Goal: Task Accomplishment & Management: Complete application form

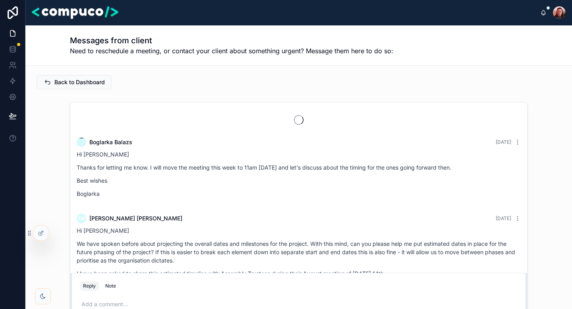
scroll to position [1673, 0]
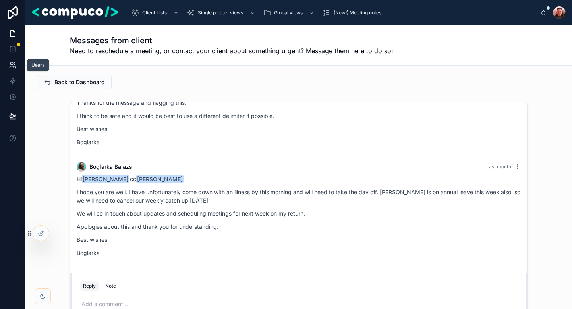
click at [16, 69] on link at bounding box center [12, 65] width 25 height 16
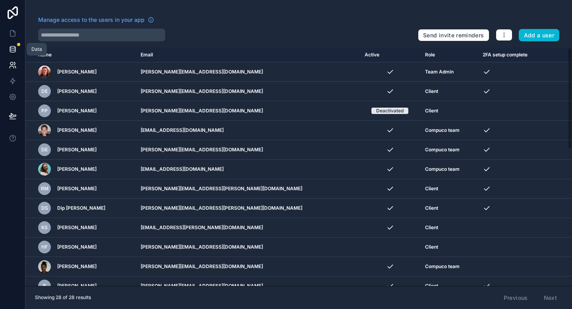
click at [10, 42] on link at bounding box center [12, 49] width 25 height 16
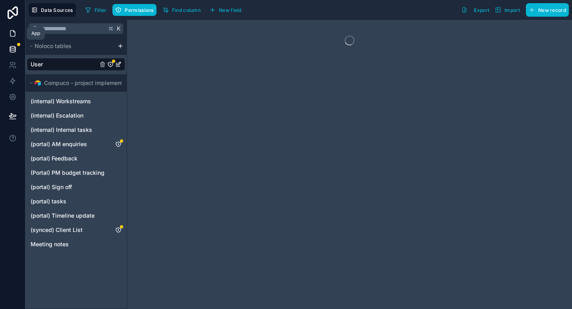
click at [12, 37] on link at bounding box center [12, 33] width 25 height 16
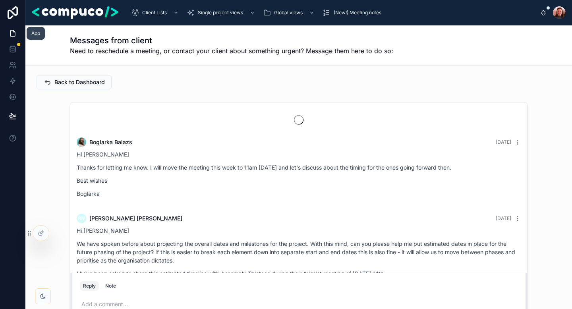
scroll to position [1673, 0]
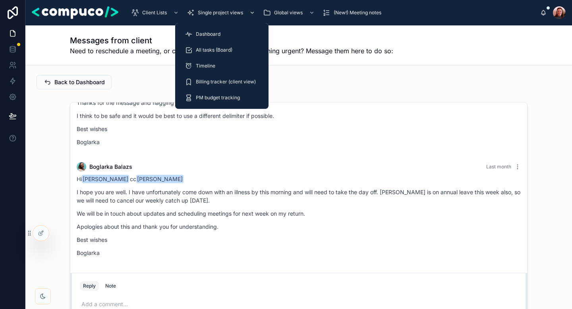
click at [209, 16] on div "Single project views" at bounding box center [222, 12] width 70 height 13
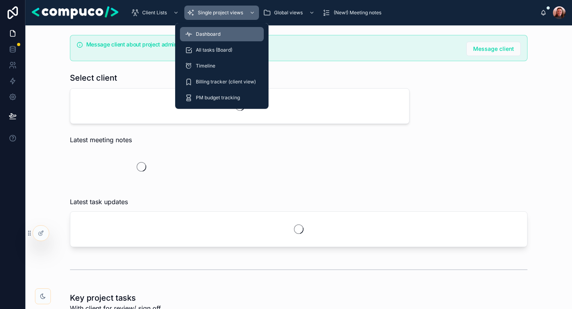
click at [209, 30] on div "Dashboard" at bounding box center [222, 34] width 74 height 13
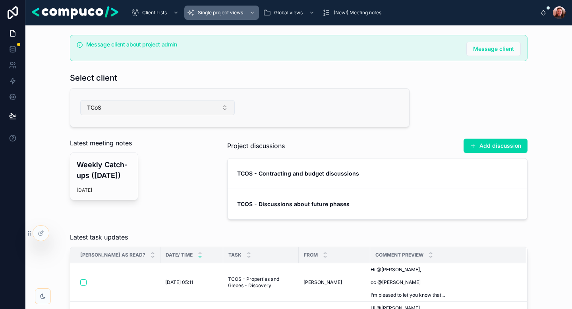
click at [128, 102] on button "TCoS" at bounding box center [157, 107] width 154 height 15
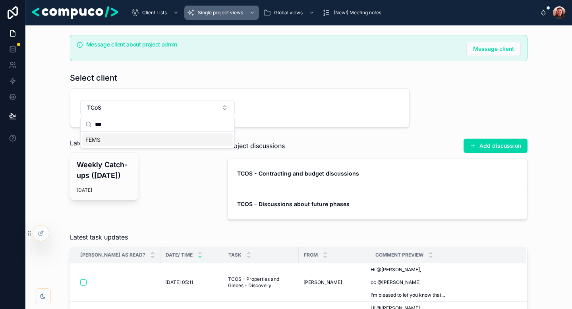
type input "***"
click at [121, 139] on div "FEMS" at bounding box center [157, 139] width 150 height 13
click at [58, 100] on div "Message client about project admin Message client Select client FEMS Latest mee…" at bounding box center [299, 127] width 534 height 191
click at [57, 91] on div "Message client about project admin Message client Select client FEMS Latest mee…" at bounding box center [299, 127] width 534 height 191
drag, startPoint x: 91, startPoint y: 142, endPoint x: 125, endPoint y: 142, distance: 34.5
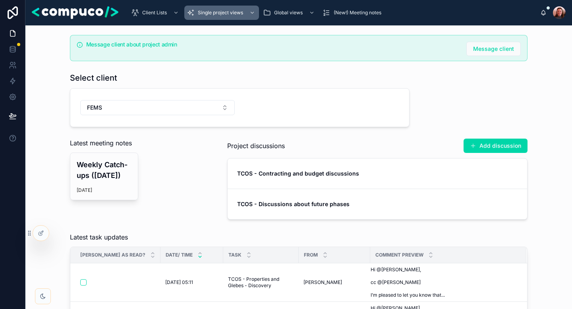
click at [125, 142] on span "Latest meeting notes" at bounding box center [101, 143] width 62 height 10
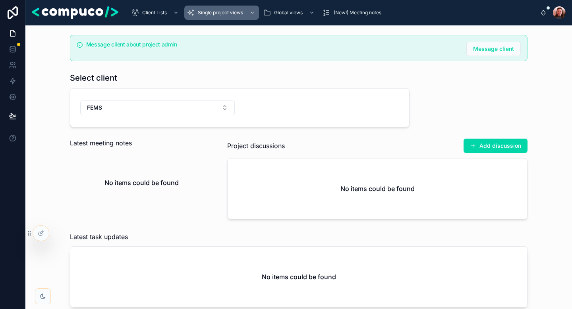
click at [138, 144] on div "Latest meeting notes" at bounding box center [141, 143] width 143 height 10
click at [138, 143] on div "Latest meeting notes" at bounding box center [141, 143] width 143 height 10
click at [196, 173] on div "No items could be found" at bounding box center [141, 182] width 143 height 60
click at [16, 51] on icon at bounding box center [13, 49] width 8 height 8
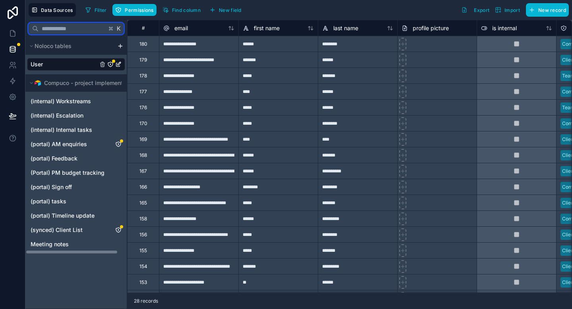
click at [75, 28] on input "text" at bounding box center [73, 28] width 68 height 14
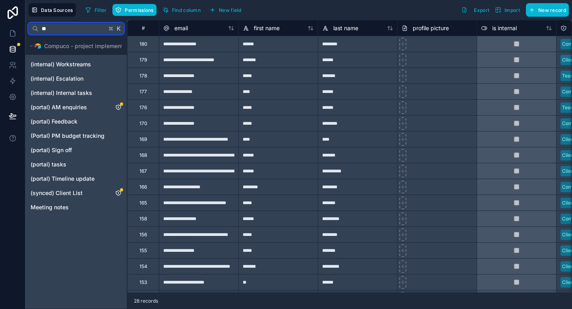
type input "*"
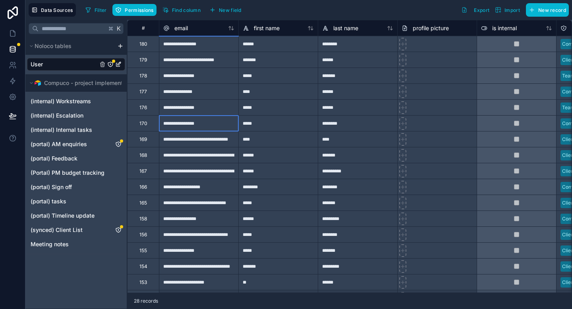
click at [218, 123] on div "**********" at bounding box center [198, 123] width 79 height 16
click at [141, 130] on div "170" at bounding box center [143, 123] width 32 height 16
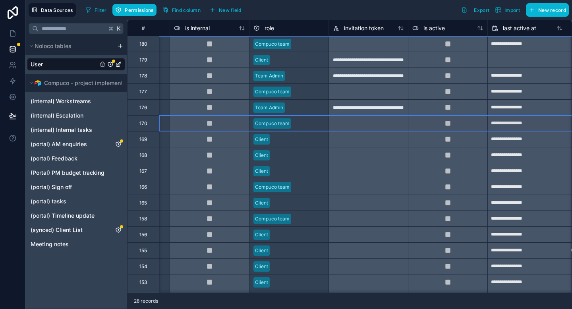
scroll to position [0, 318]
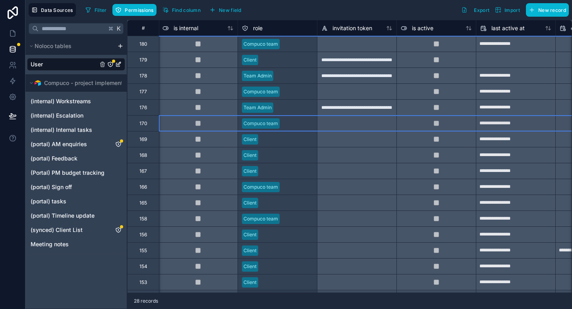
click at [296, 129] on div "Compuco team" at bounding box center [277, 124] width 79 height 12
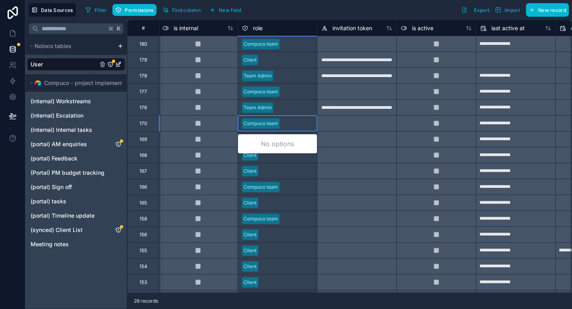
click at [282, 125] on div "Compuco team" at bounding box center [277, 124] width 79 height 12
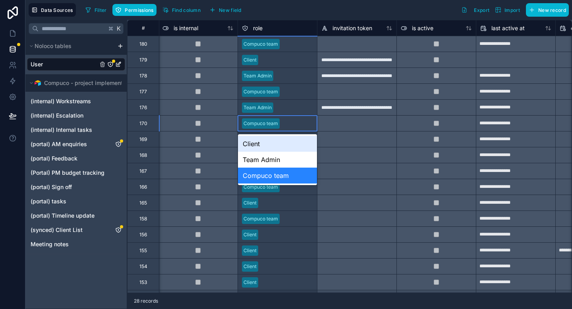
click at [276, 146] on div "Client" at bounding box center [277, 144] width 79 height 16
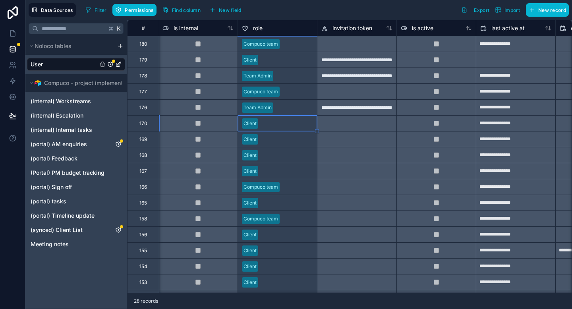
click at [330, 124] on div at bounding box center [356, 123] width 79 height 16
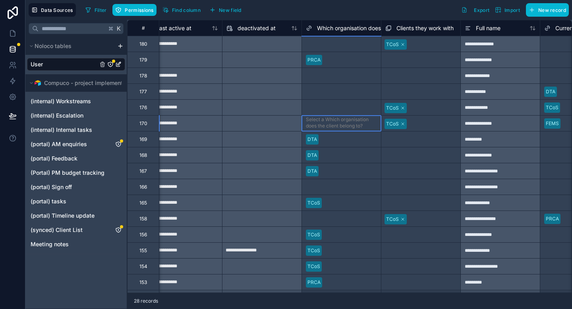
scroll to position [0, 0]
click at [330, 124] on div "Select a Which organisation does the client belong to?" at bounding box center [341, 122] width 71 height 13
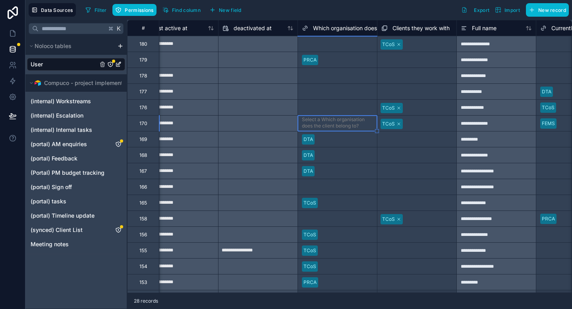
scroll to position [0, 656]
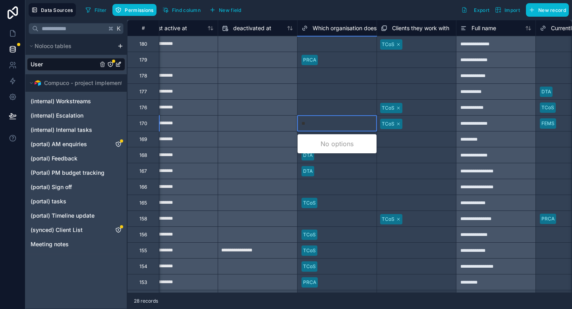
type input "***"
click at [323, 144] on div "FEMS" at bounding box center [336, 144] width 79 height 16
